Goal: Check status: Check status

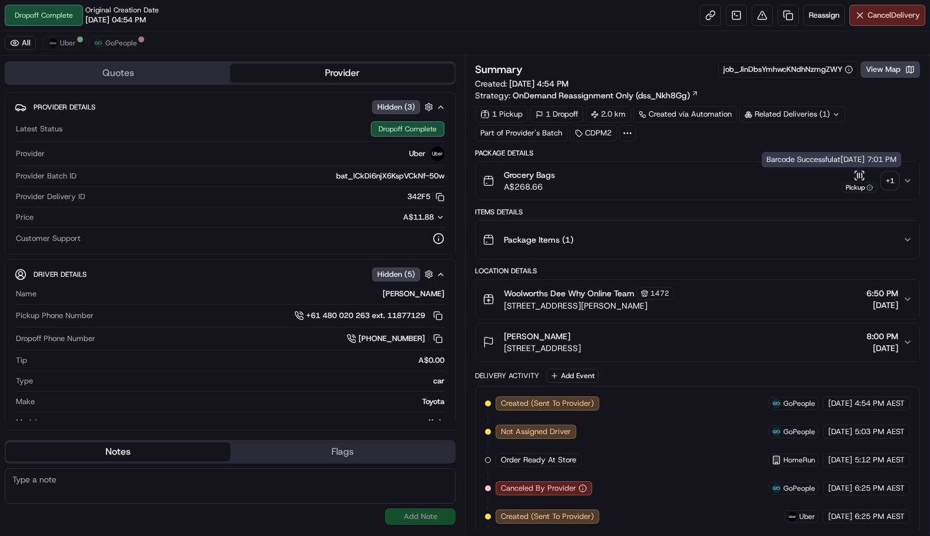
click at [893, 179] on div "+ 1" at bounding box center [890, 181] width 16 height 16
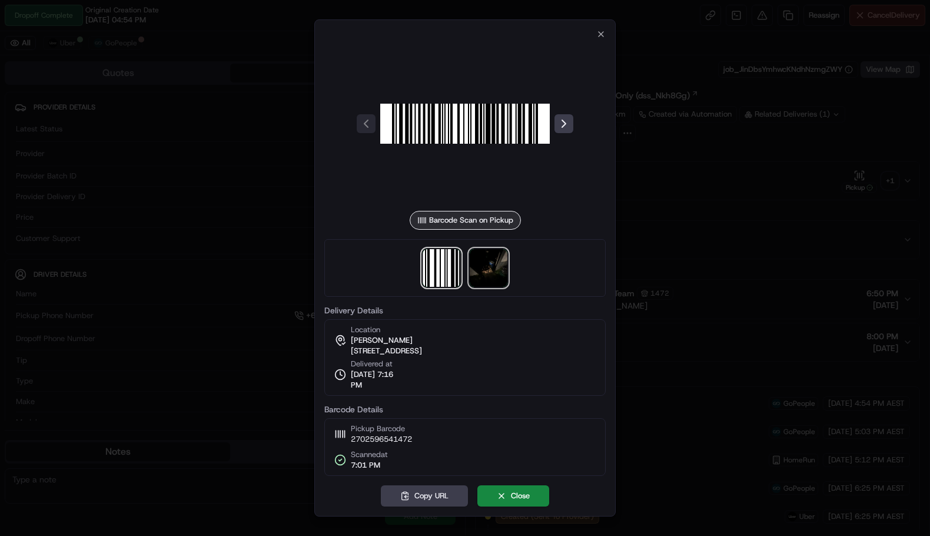
click at [491, 269] on img at bounding box center [489, 268] width 38 height 38
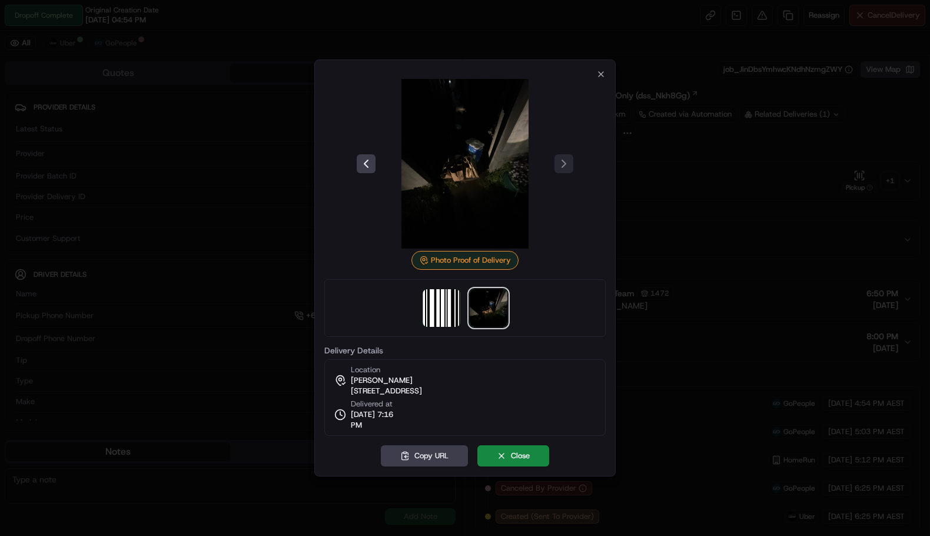
click at [606, 74] on div "Photo Proof of Delivery Delivery Details Location Timothy Thornton 33C Karoola …" at bounding box center [464, 267] width 301 height 417
click at [605, 75] on icon "button" at bounding box center [600, 73] width 9 height 9
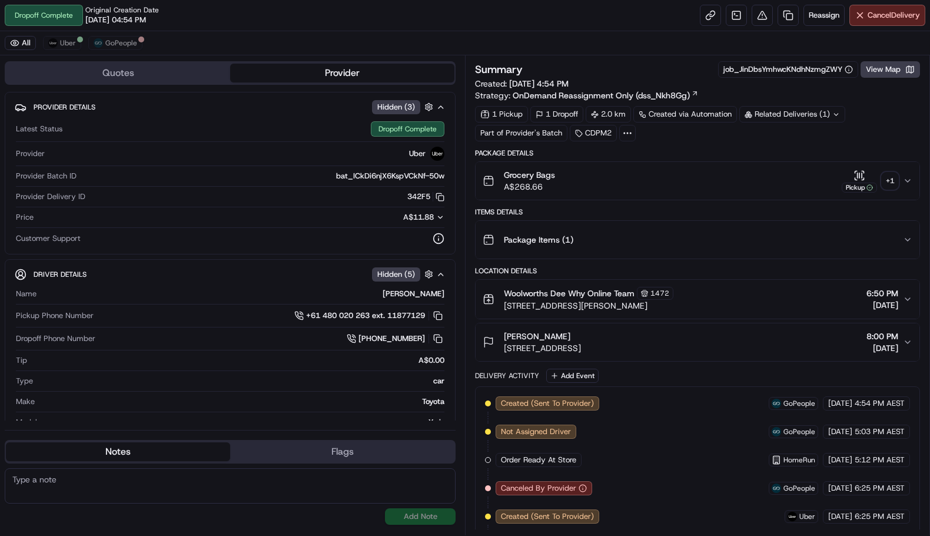
click at [889, 173] on div "+ 1" at bounding box center [890, 181] width 16 height 16
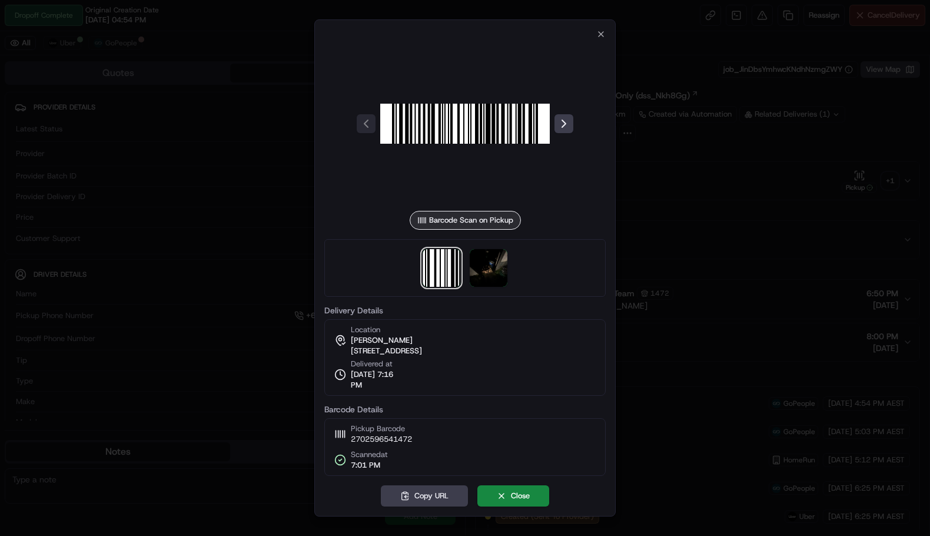
click at [607, 34] on div "Barcode Scan on Pickup Delivery Details Location Timothy Thornton 33C Karoola S…" at bounding box center [464, 267] width 301 height 497
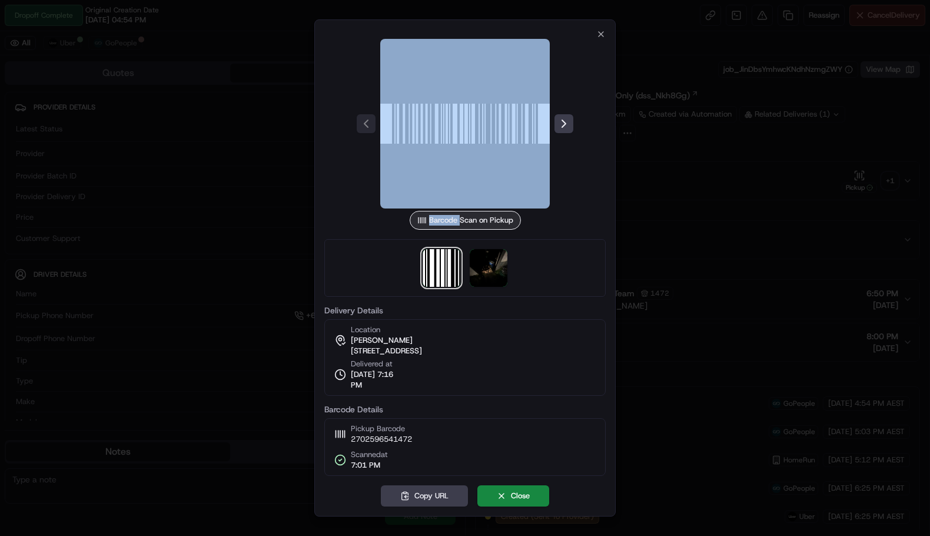
click at [606, 34] on div "Barcode Scan on Pickup Delivery Details Location Timothy Thornton 33C Karoola S…" at bounding box center [464, 267] width 301 height 497
click at [602, 44] on div at bounding box center [464, 124] width 281 height 170
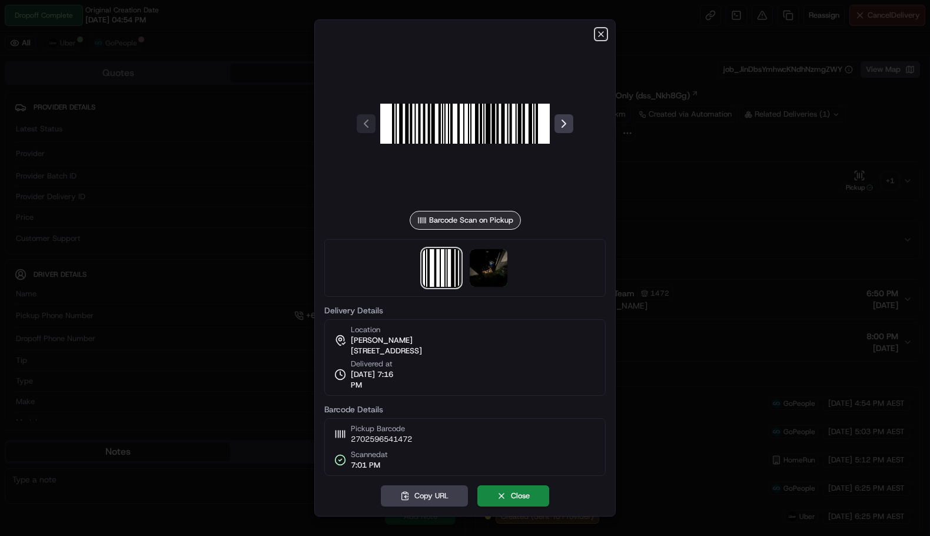
click at [598, 32] on icon "button" at bounding box center [600, 33] width 9 height 9
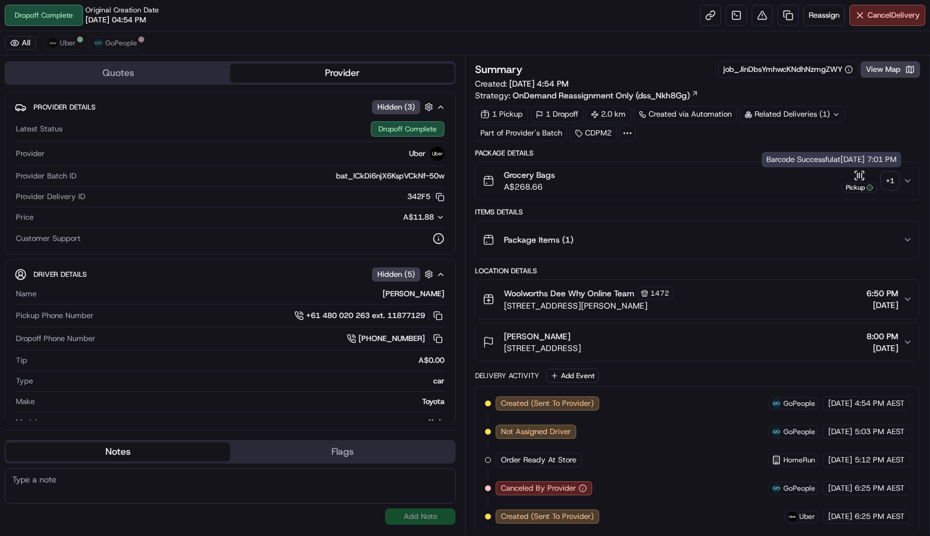
click at [896, 186] on div "+ 1" at bounding box center [890, 181] width 16 height 16
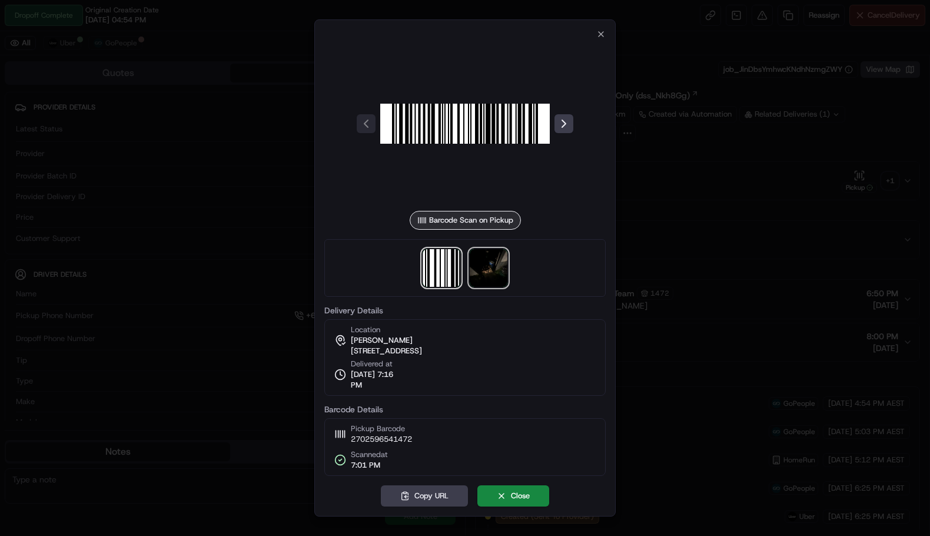
click at [486, 271] on img at bounding box center [489, 268] width 38 height 38
